Goal: Navigation & Orientation: Find specific page/section

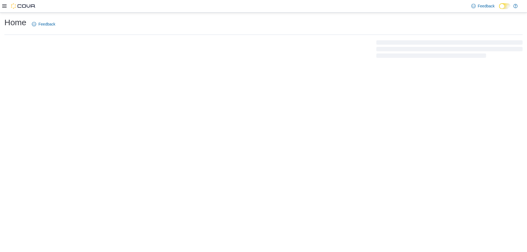
click at [55, 135] on div "Home Feedback" at bounding box center [263, 132] width 527 height 239
